Goal: Task Accomplishment & Management: Use online tool/utility

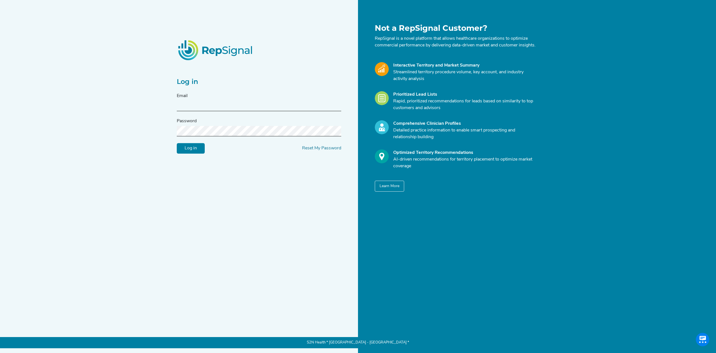
click at [246, 103] on div "Email" at bounding box center [259, 102] width 164 height 18
click at [242, 111] on input "text" at bounding box center [259, 106] width 164 height 10
type input "[EMAIL_ADDRESS][DOMAIN_NAME]"
click at [177, 143] on input "Log in" at bounding box center [191, 148] width 28 height 11
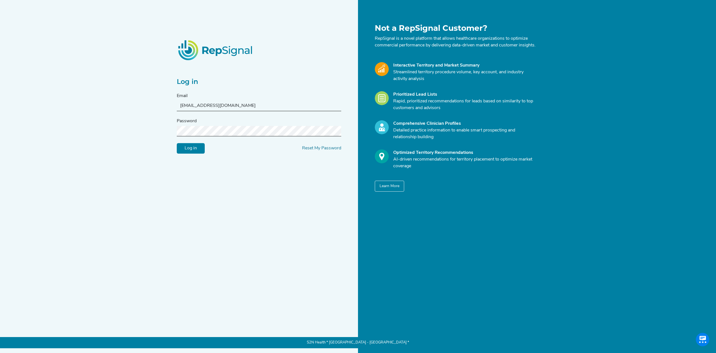
click at [177, 143] on input "Log in" at bounding box center [191, 148] width 28 height 11
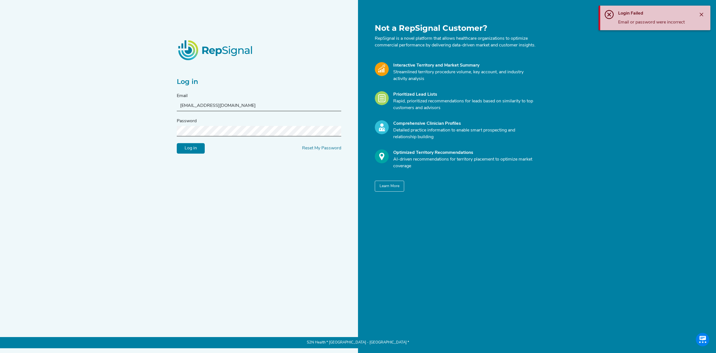
click at [177, 143] on input "Log in" at bounding box center [191, 148] width 28 height 11
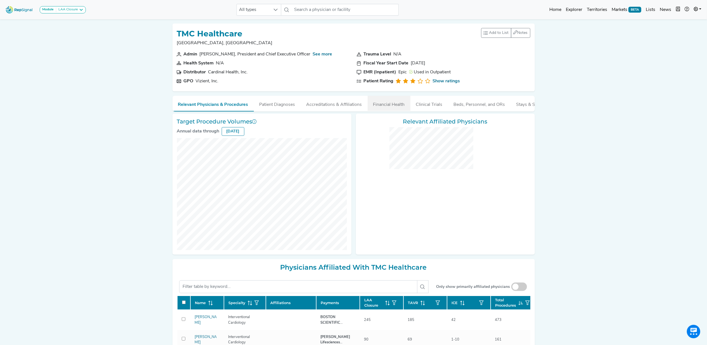
checkbox input "false"
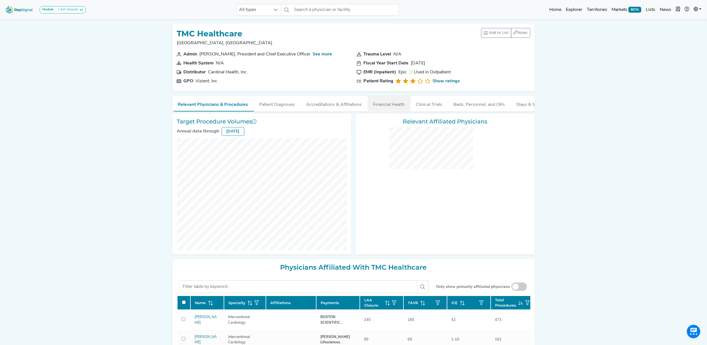
checkbox input "false"
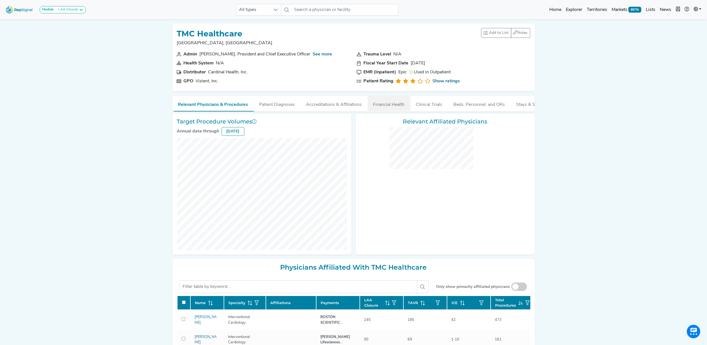
checkbox input "false"
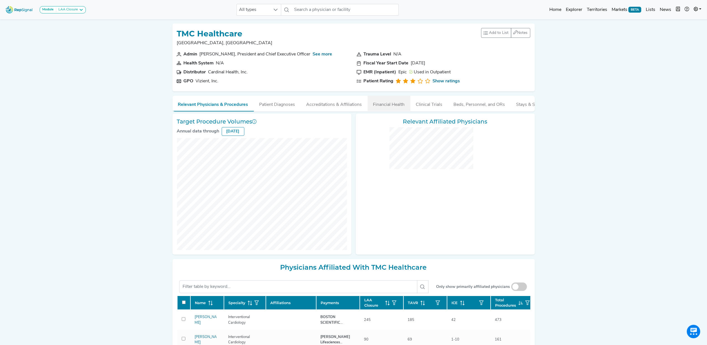
checkbox input "false"
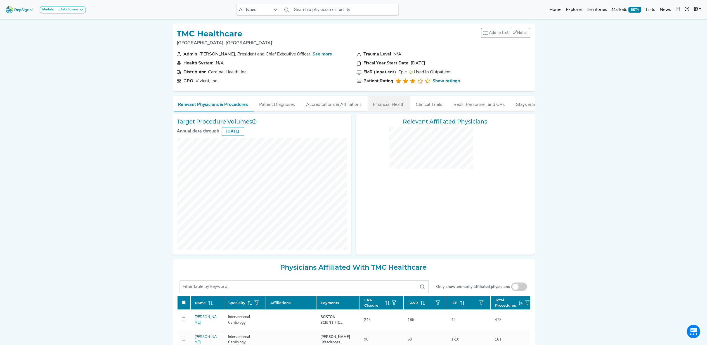
checkbox input "false"
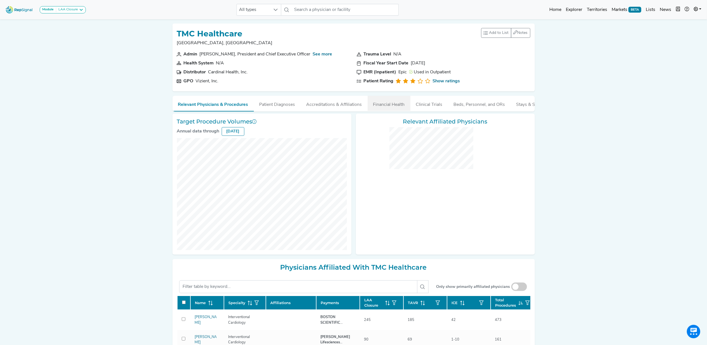
checkbox input "false"
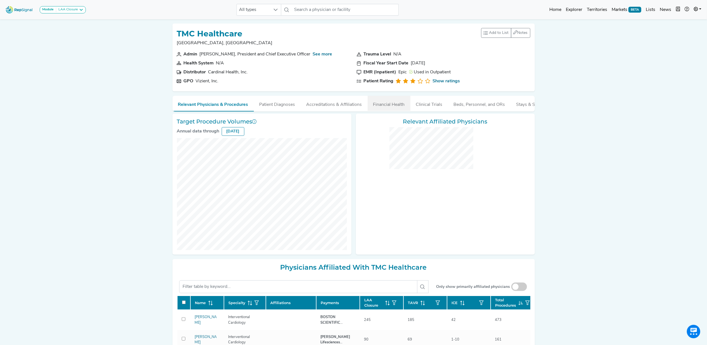
checkbox input "false"
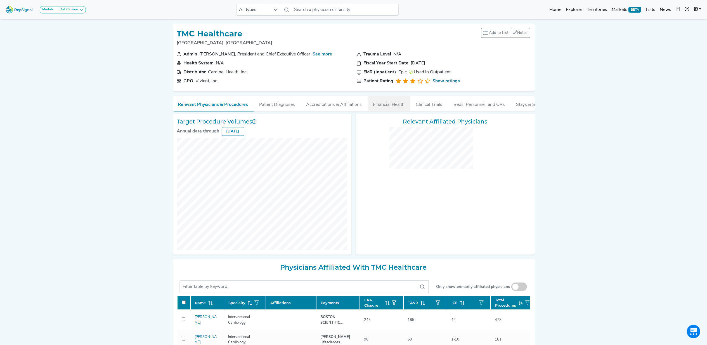
checkbox input "false"
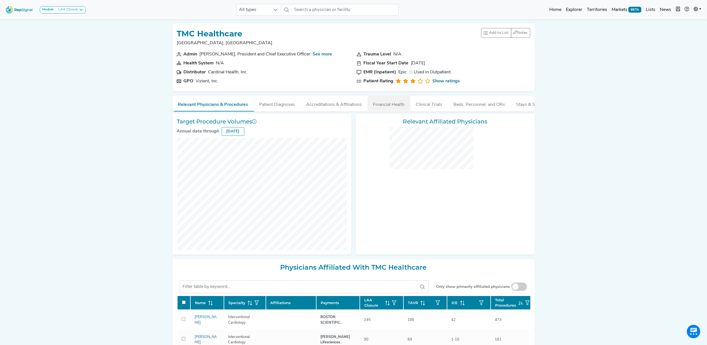
checkbox input "false"
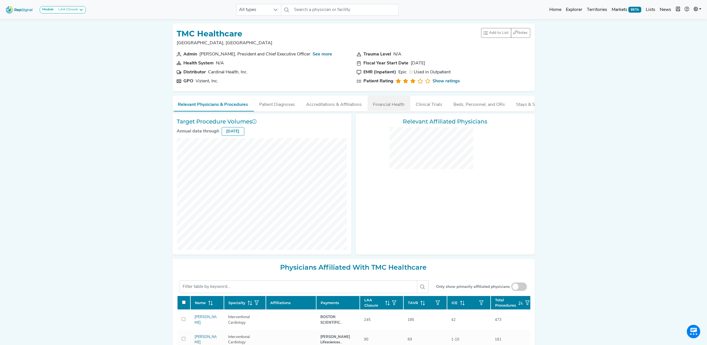
checkbox input "false"
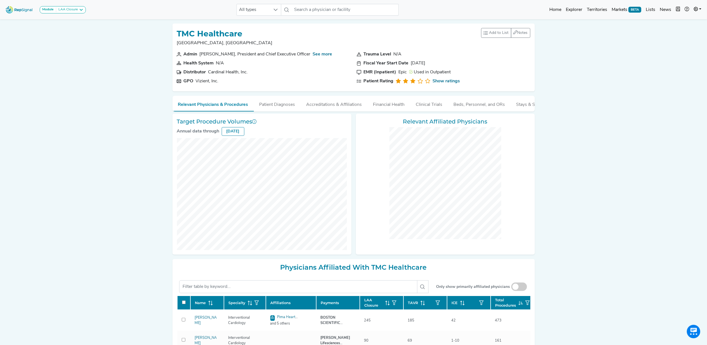
checkbox input "false"
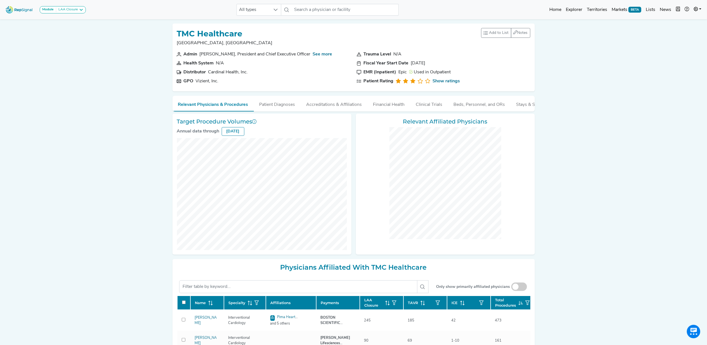
checkbox input "false"
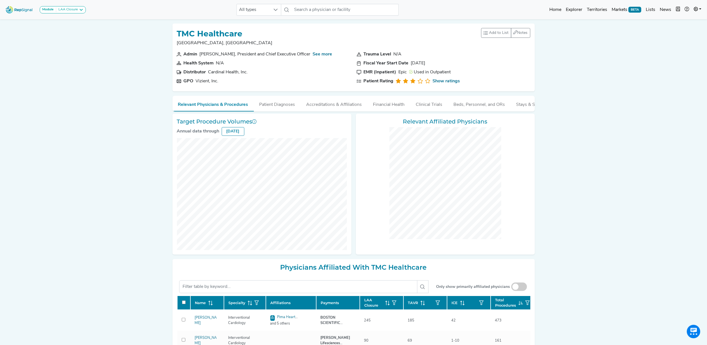
checkbox input "false"
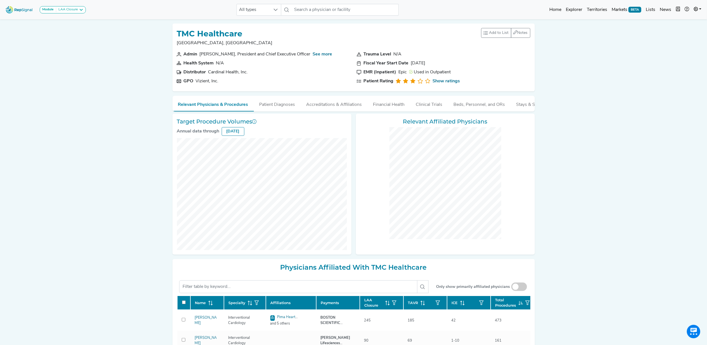
checkbox input "false"
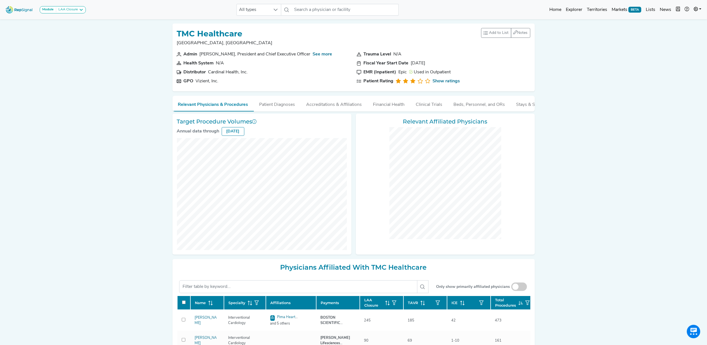
checkbox input "false"
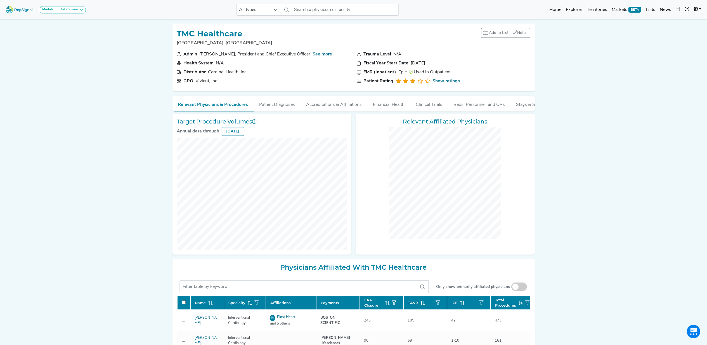
checkbox input "false"
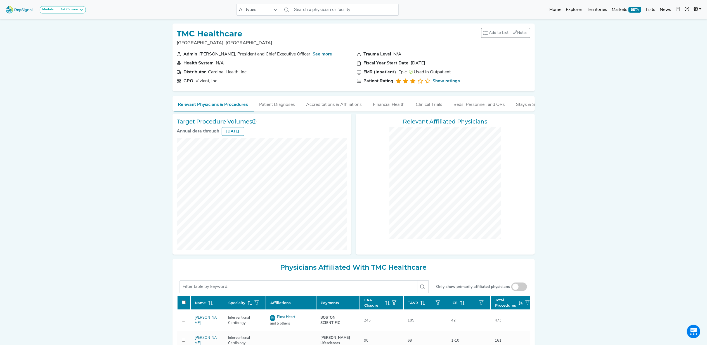
checkbox input "false"
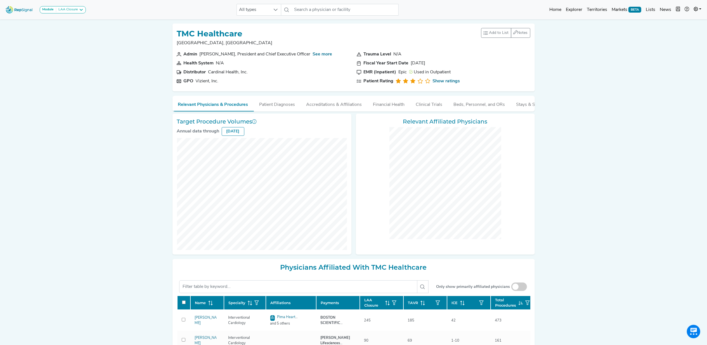
checkbox input "false"
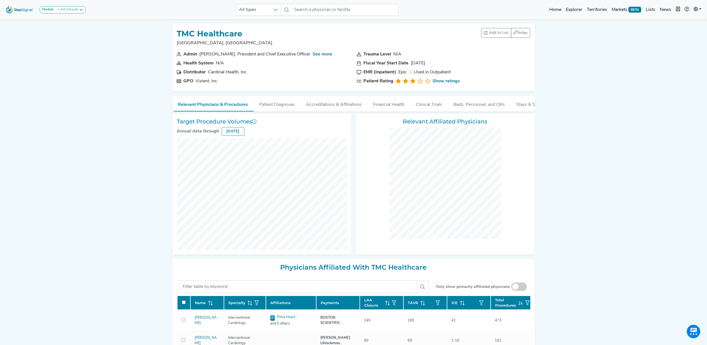
checkbox input "false"
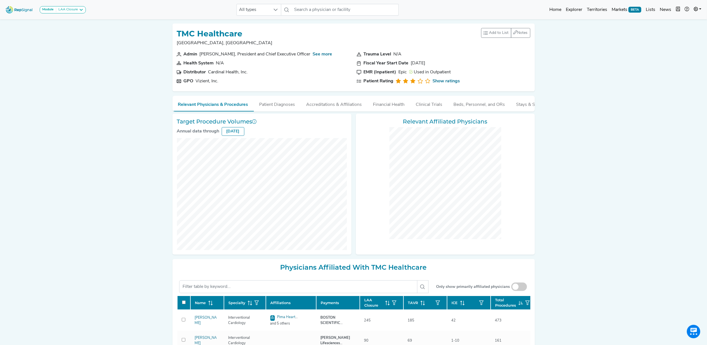
checkbox input "false"
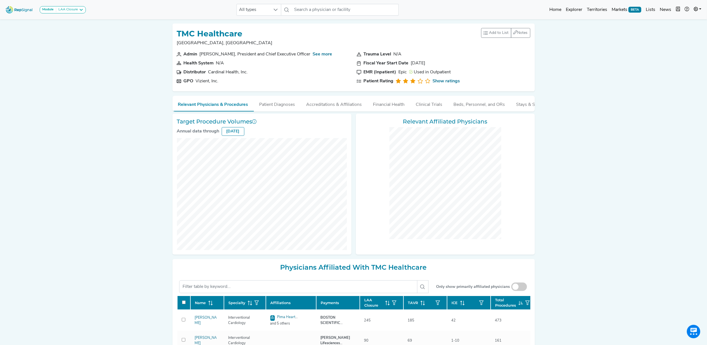
checkbox input "false"
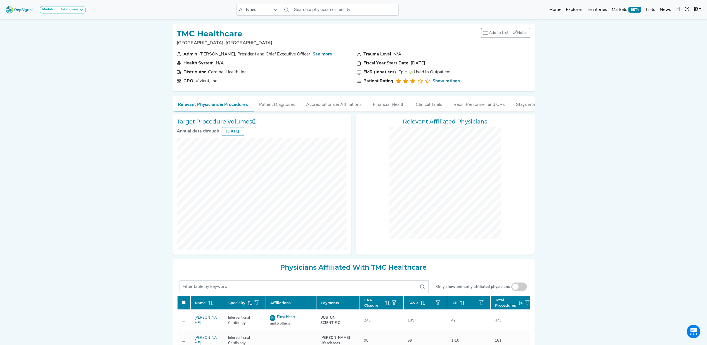
checkbox input "false"
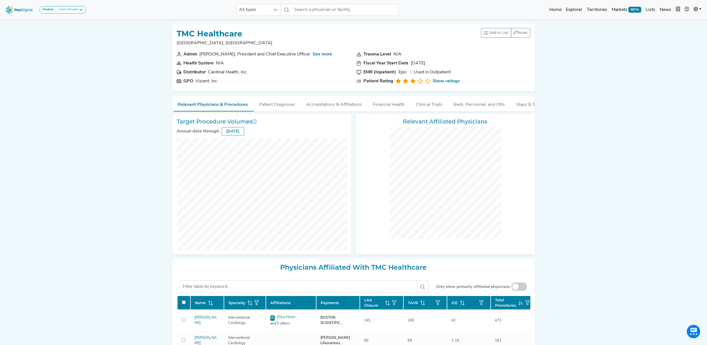
checkbox input "false"
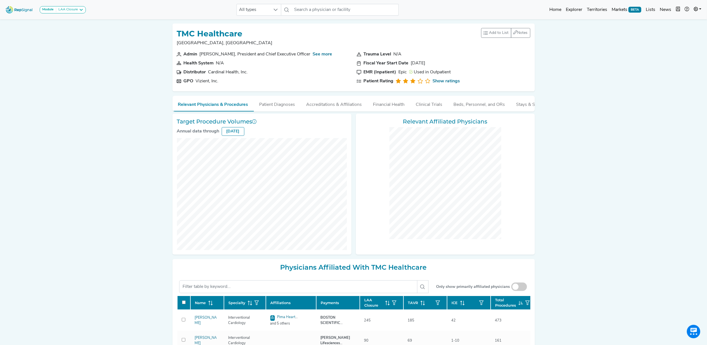
checkbox input "false"
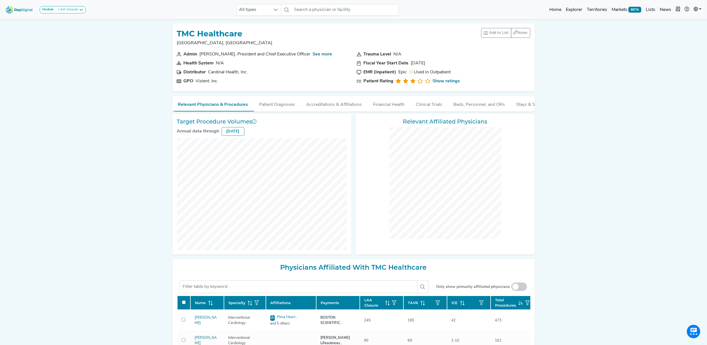
checkbox input "false"
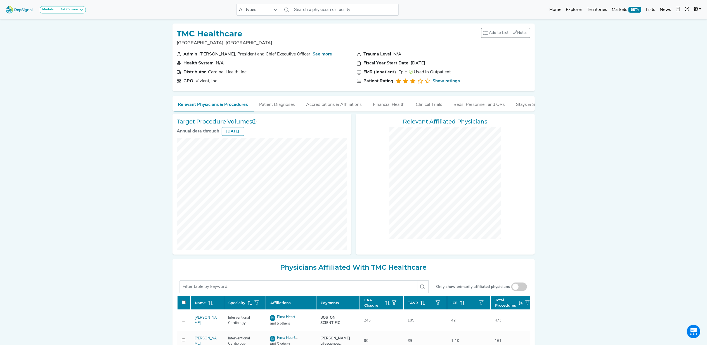
checkbox input "false"
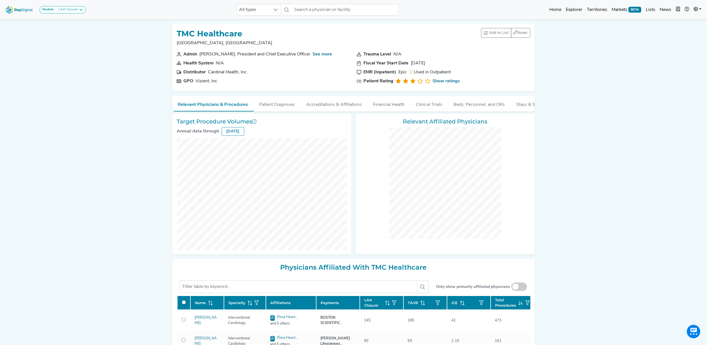
checkbox input "false"
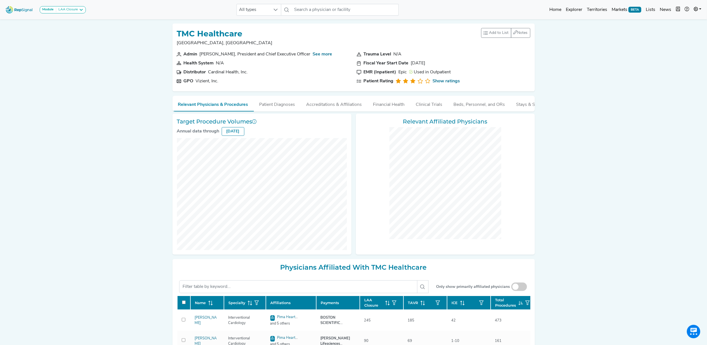
checkbox input "false"
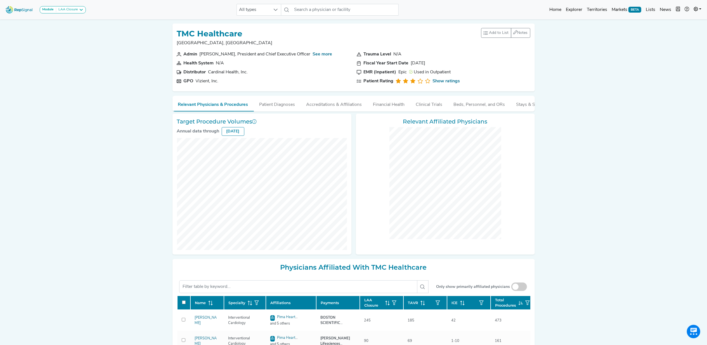
checkbox input "false"
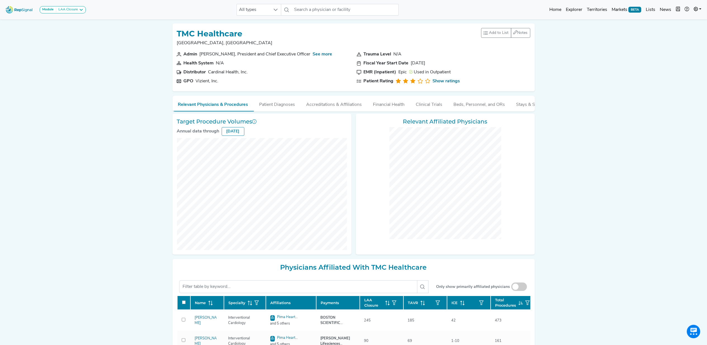
checkbox input "false"
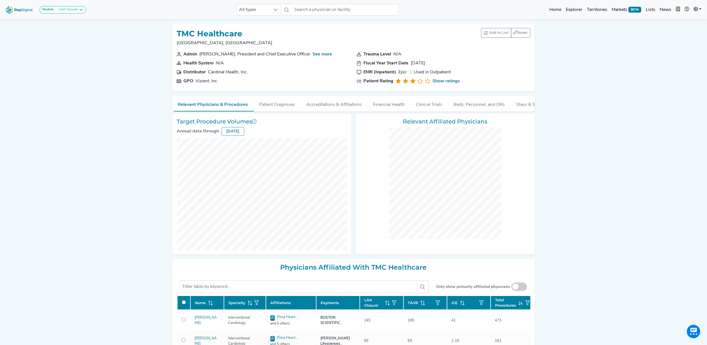
click at [25, 10] on img at bounding box center [19, 10] width 32 height 12
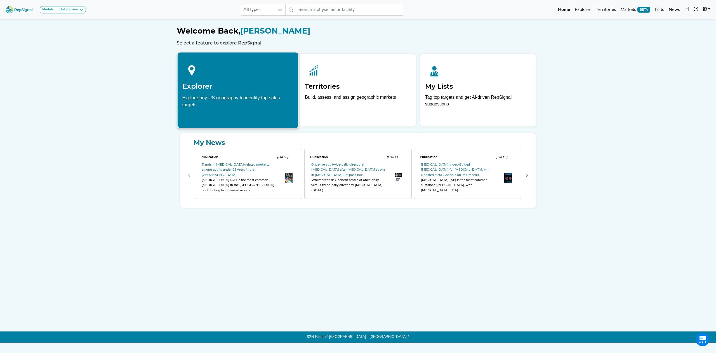
click at [264, 86] on h2 "Explorer" at bounding box center [237, 86] width 111 height 8
